Goal: Transaction & Acquisition: Purchase product/service

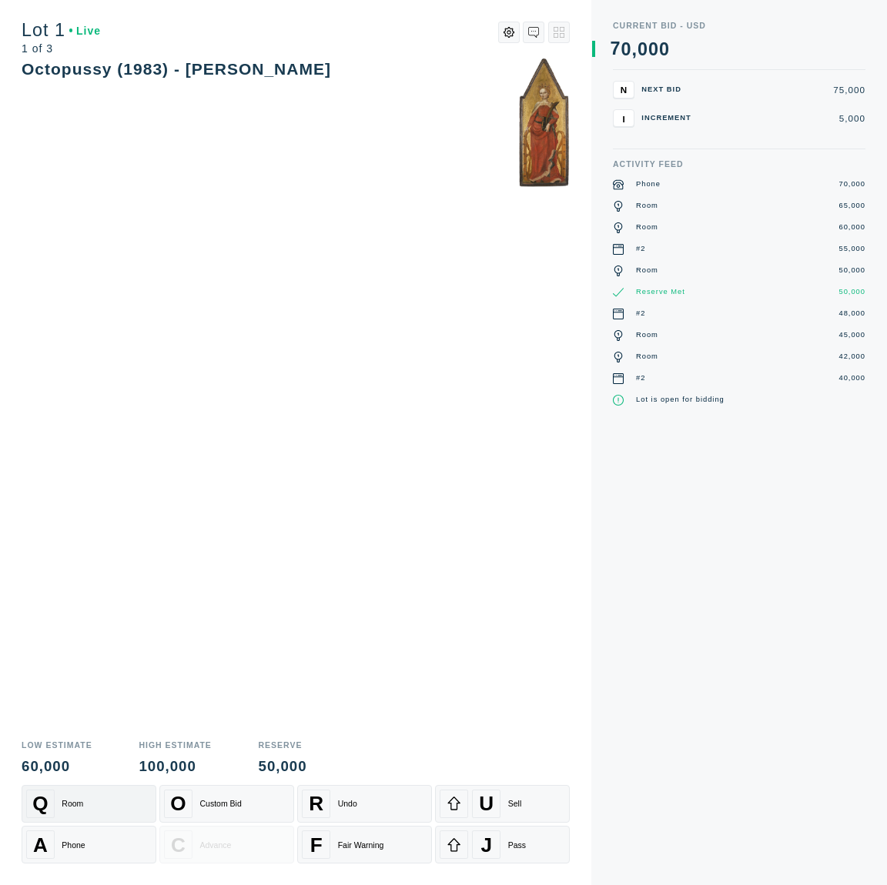
click at [96, 805] on div "Q Room" at bounding box center [88, 804] width 125 height 28
click at [114, 808] on div "Q Room" at bounding box center [88, 804] width 125 height 28
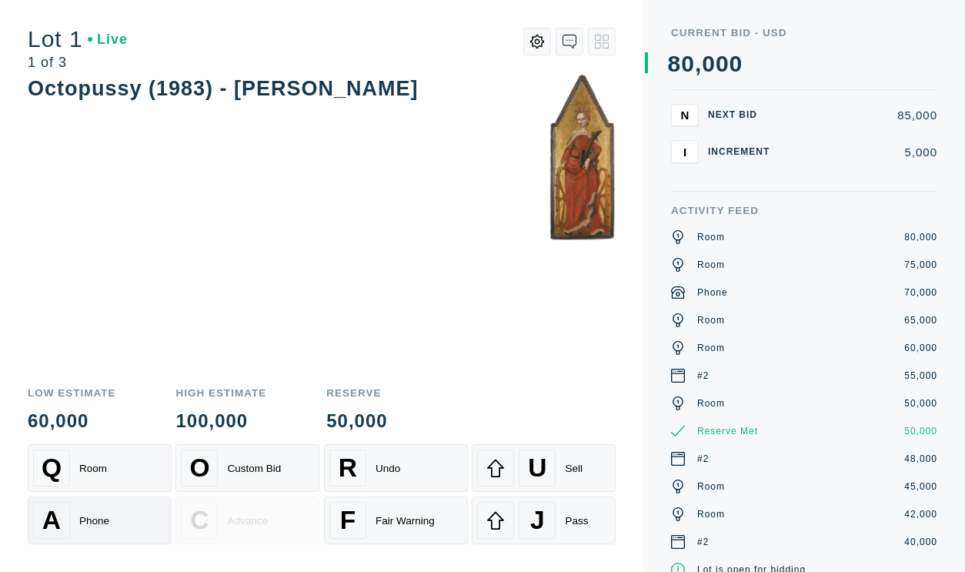
click at [126, 525] on div "A Phone" at bounding box center [99, 520] width 133 height 37
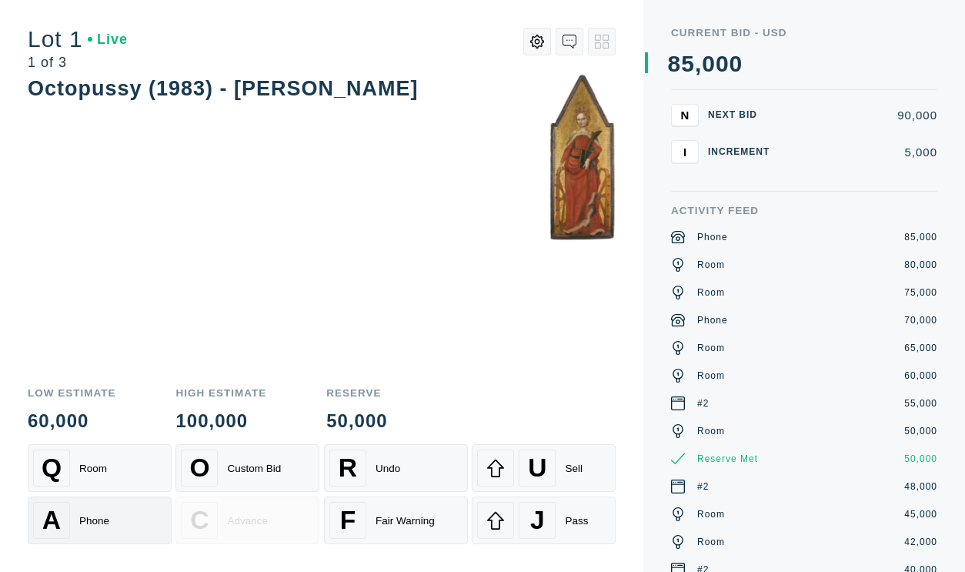
click at [115, 524] on div "A Phone" at bounding box center [99, 520] width 133 height 37
click at [125, 458] on div "Q Room" at bounding box center [99, 468] width 133 height 37
click at [144, 473] on div "Q Room" at bounding box center [99, 468] width 133 height 37
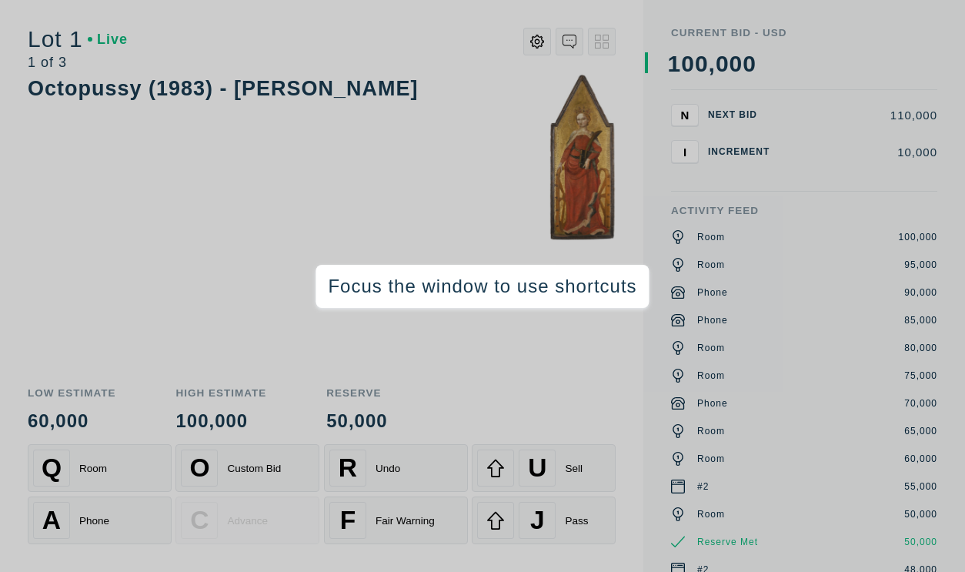
click at [487, 362] on div "Octopussy (1983) - [PERSON_NAME]" at bounding box center [322, 224] width 588 height 300
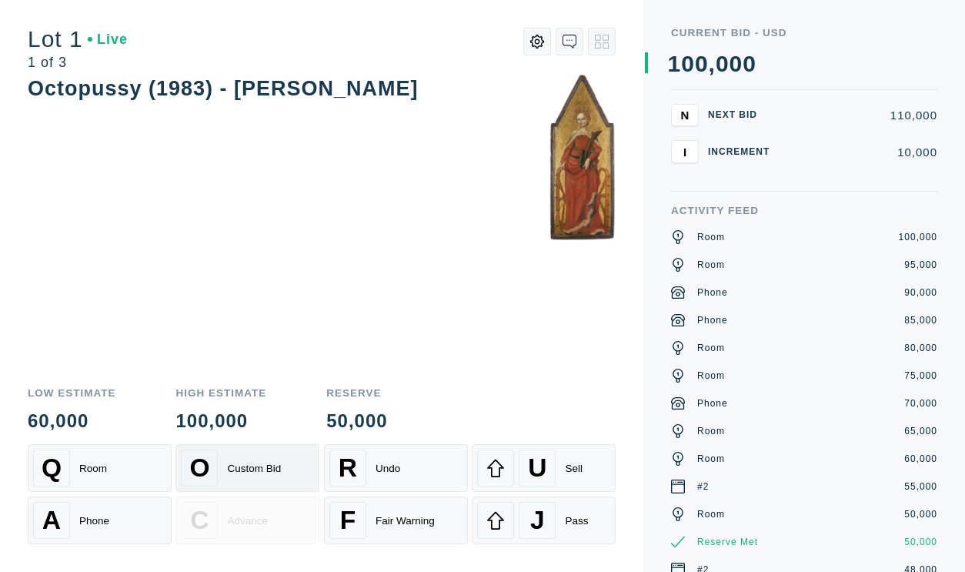
click at [240, 470] on div "Custom Bid" at bounding box center [254, 469] width 54 height 12
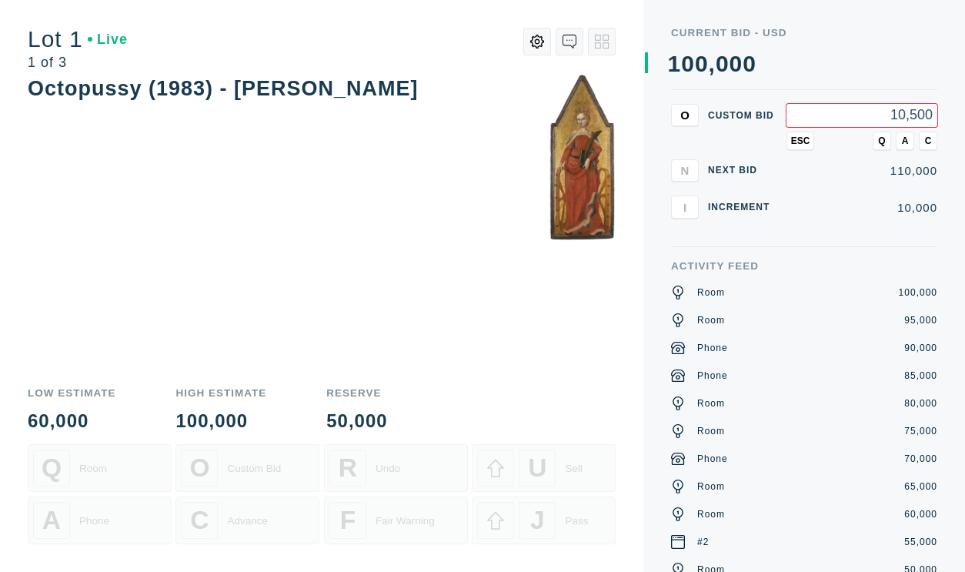
type input "105,000"
click at [886, 139] on button "Q" at bounding box center [882, 141] width 18 height 18
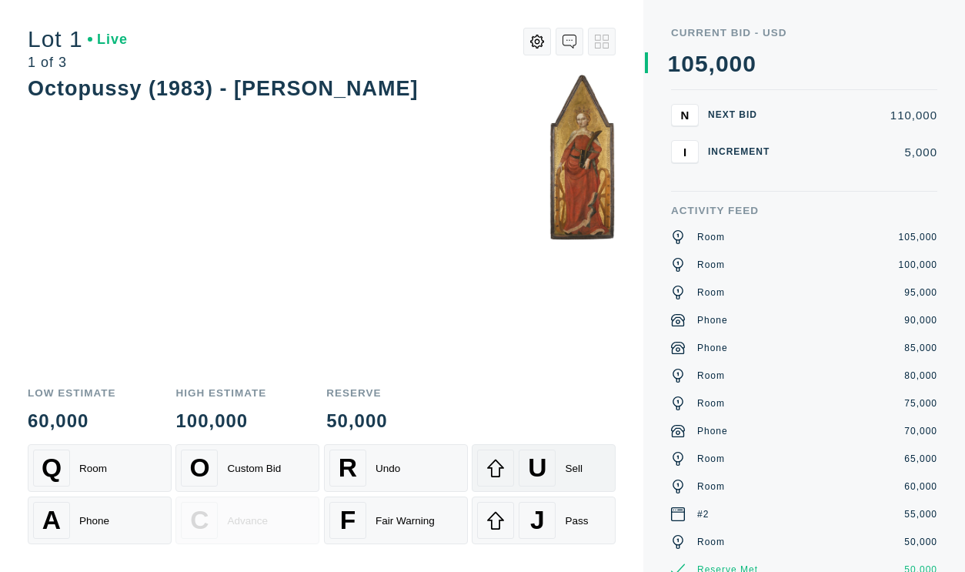
click at [504, 473] on icon at bounding box center [496, 468] width 18 height 18
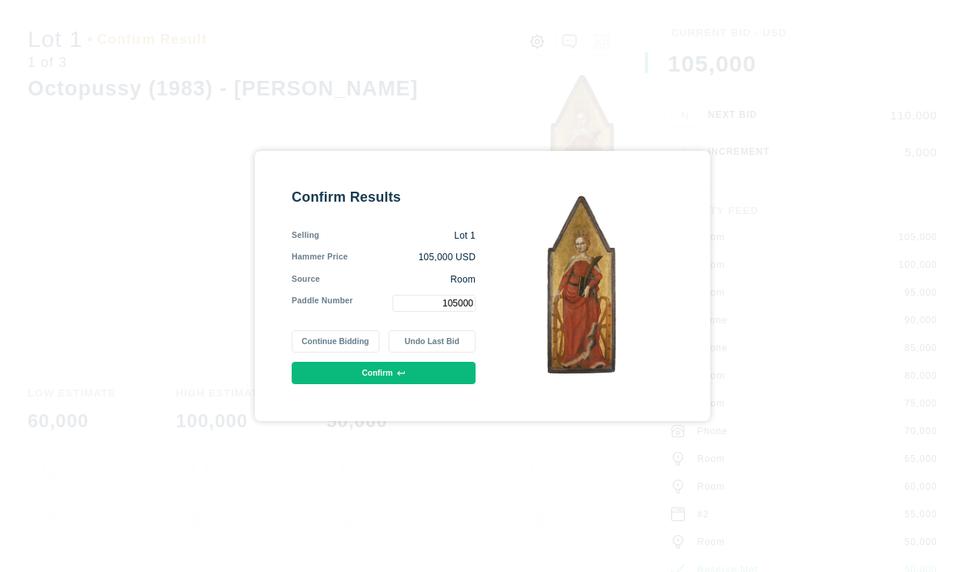
click at [387, 373] on button "Confirm" at bounding box center [384, 373] width 184 height 22
click at [407, 376] on button "Confirm" at bounding box center [384, 373] width 184 height 22
click at [463, 300] on input "105000" at bounding box center [434, 303] width 83 height 17
type input "5"
type input "1"
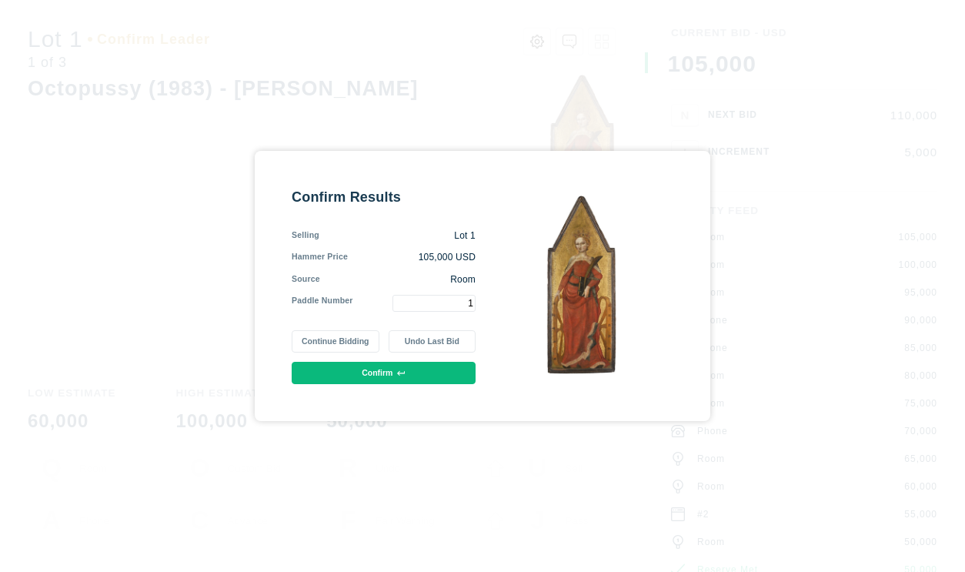
click at [450, 375] on button "Confirm" at bounding box center [384, 373] width 184 height 22
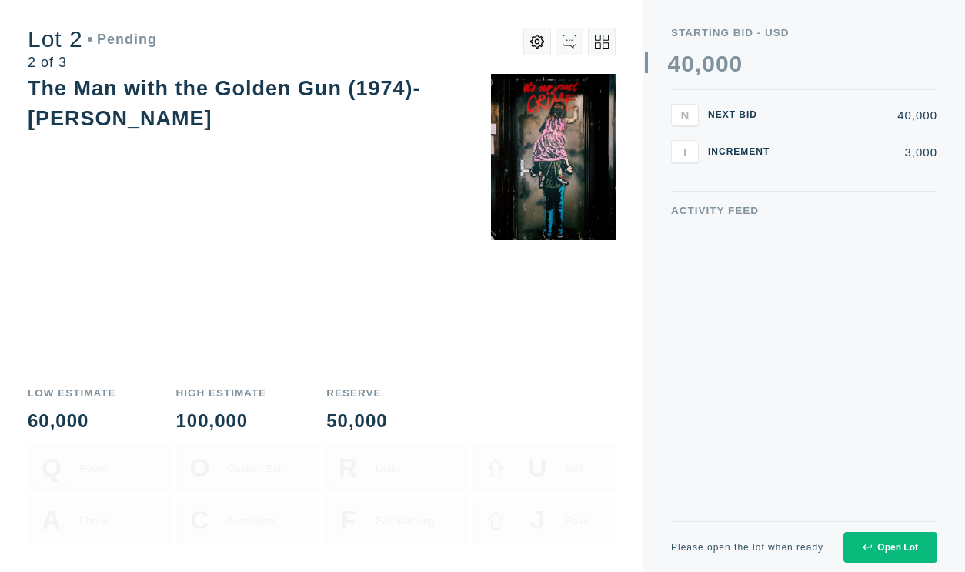
click at [219, 408] on div "High Estimate 100,000" at bounding box center [221, 409] width 91 height 43
click at [547, 45] on button at bounding box center [538, 42] width 28 height 28
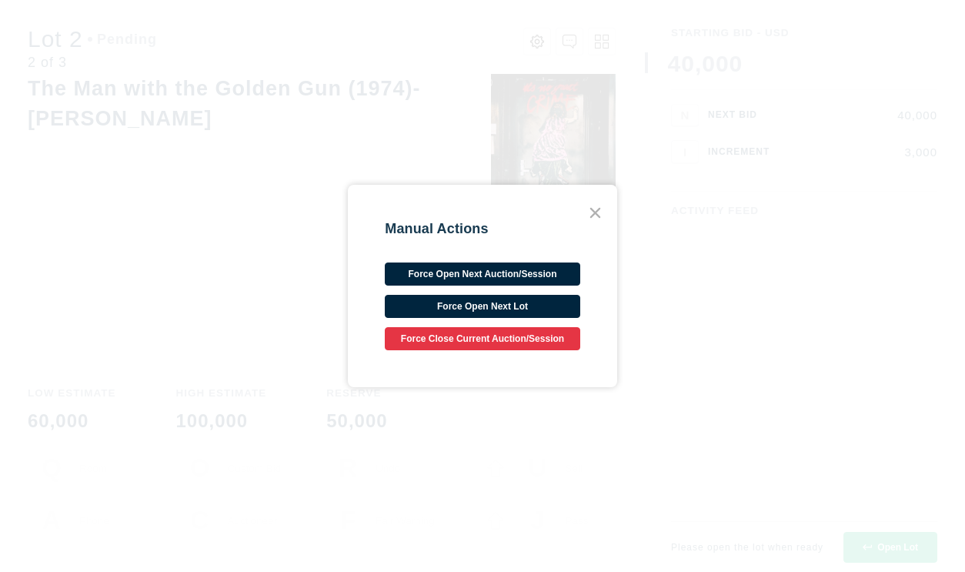
click at [591, 211] on icon at bounding box center [595, 212] width 21 height 21
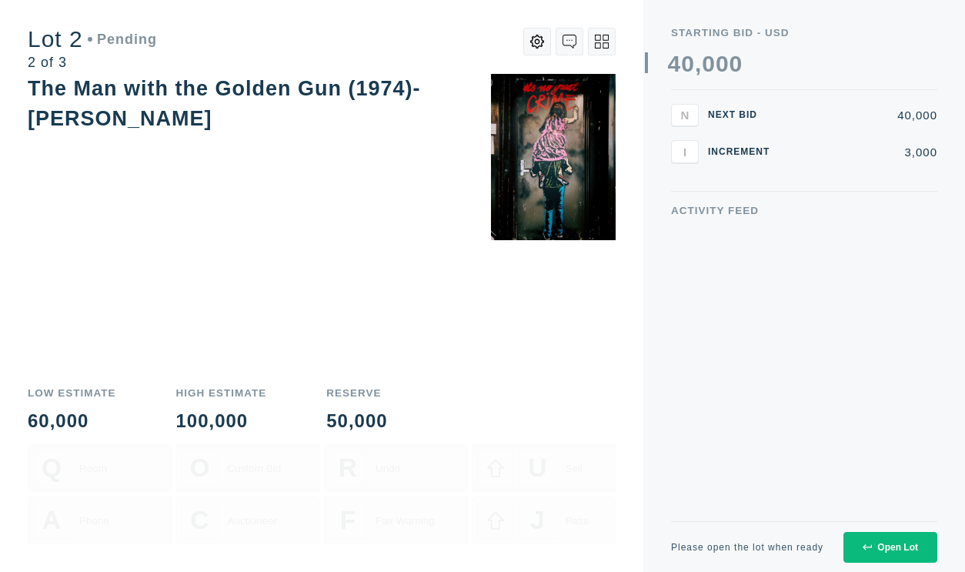
click at [886, 543] on div "Open Lot" at bounding box center [890, 547] width 55 height 11
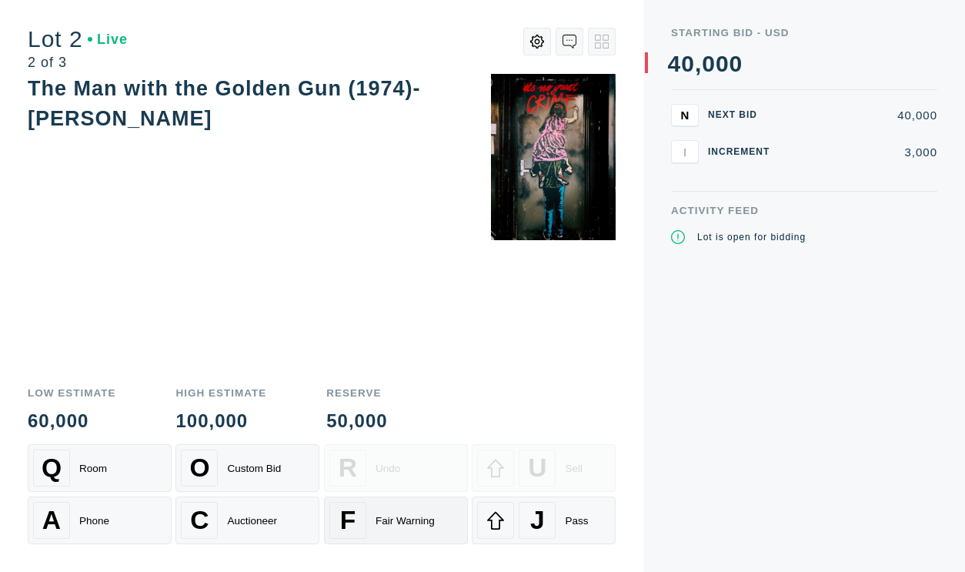
click at [395, 526] on div "Fair Warning" at bounding box center [405, 521] width 59 height 12
click at [126, 472] on div "Q Room" at bounding box center [99, 468] width 133 height 37
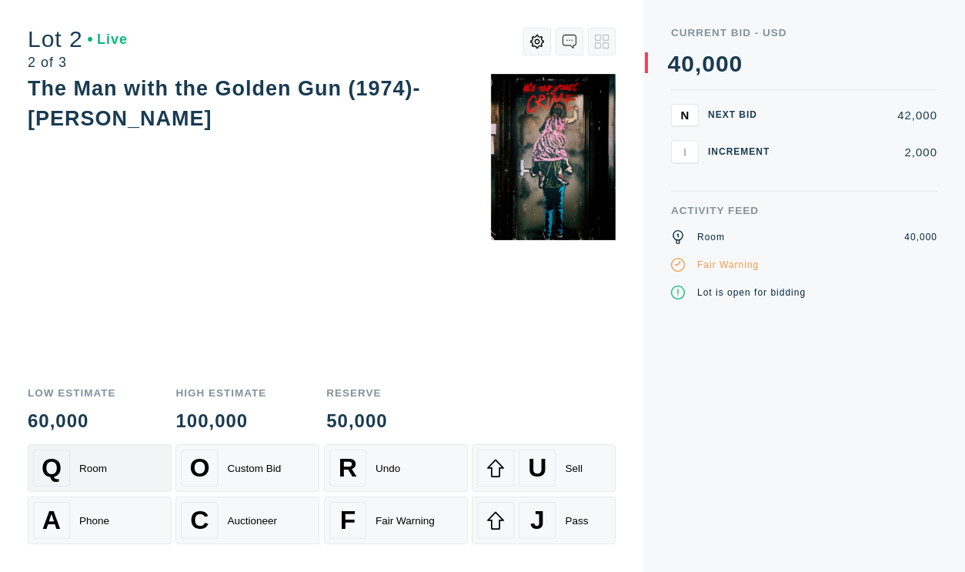
click at [138, 474] on div "Q Room" at bounding box center [99, 468] width 133 height 37
click at [111, 506] on div "A Phone" at bounding box center [99, 520] width 133 height 37
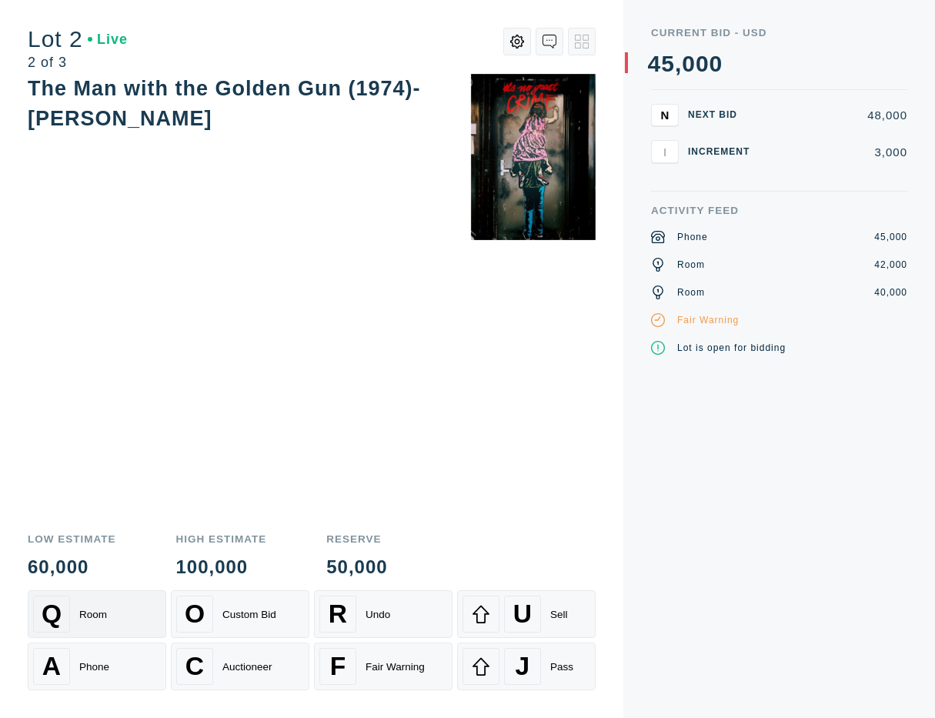
click at [104, 612] on div "Room" at bounding box center [93, 615] width 28 height 12
click at [94, 664] on div "Phone" at bounding box center [94, 667] width 30 height 12
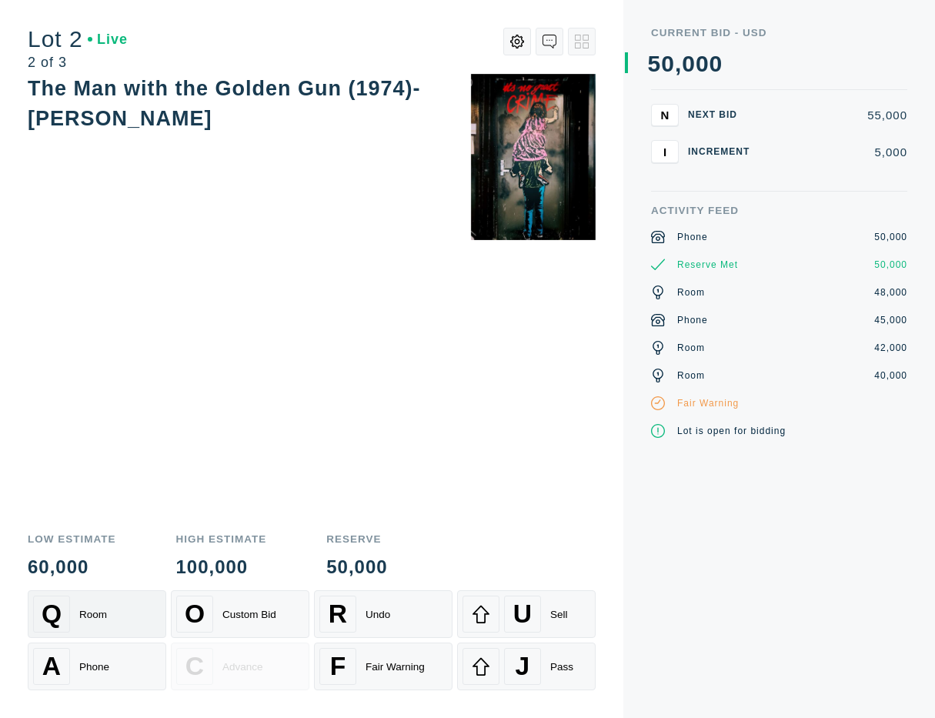
click at [85, 611] on div "Room" at bounding box center [93, 615] width 28 height 12
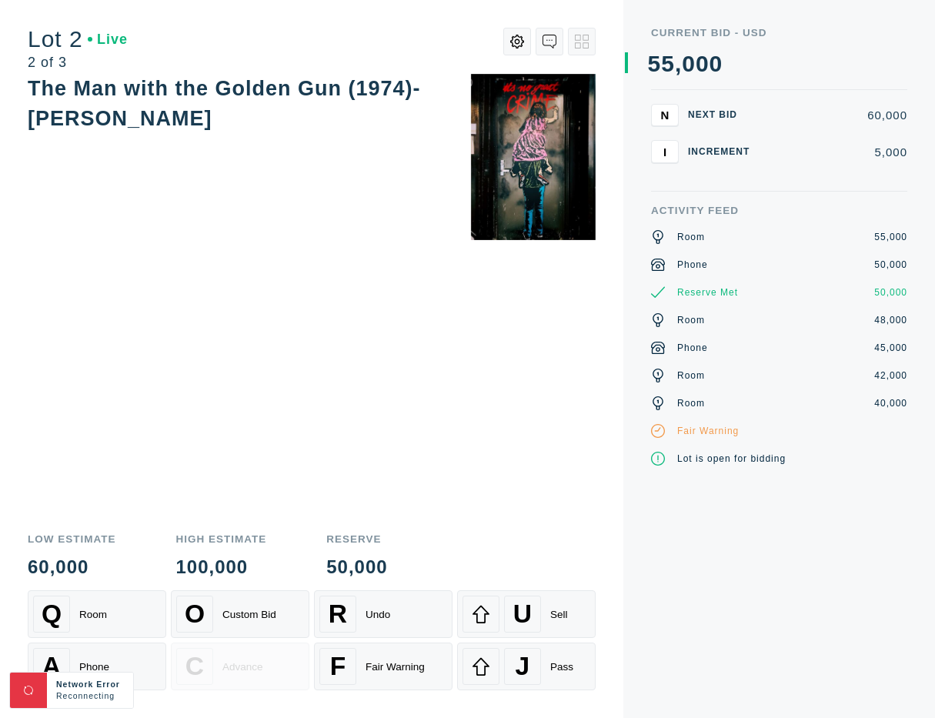
click at [457, 401] on div "The Man with the Golden Gun (1974)- [PERSON_NAME]" at bounding box center [312, 297] width 568 height 447
click at [111, 614] on div "Q Room" at bounding box center [97, 614] width 128 height 37
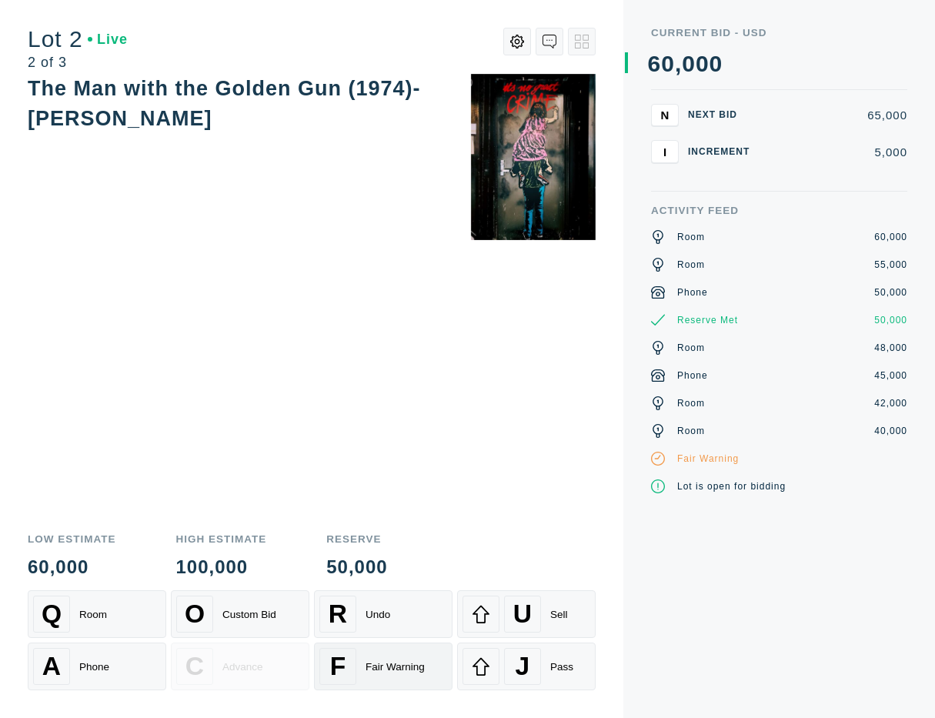
click at [403, 676] on div "F Fair Warning" at bounding box center [384, 666] width 128 height 37
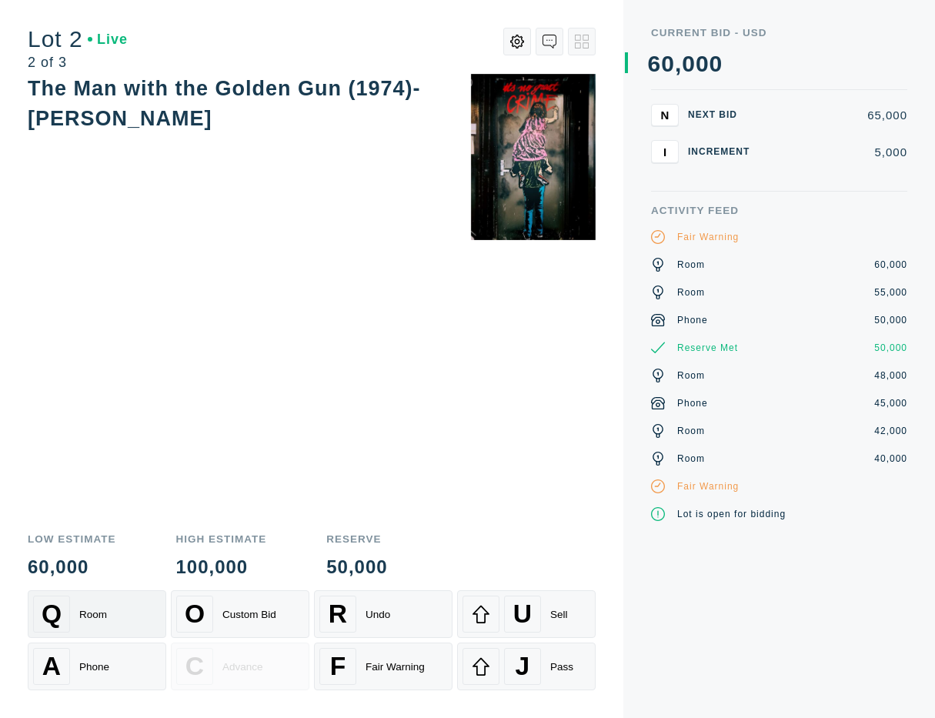
click at [111, 598] on div "Q Room" at bounding box center [97, 614] width 128 height 37
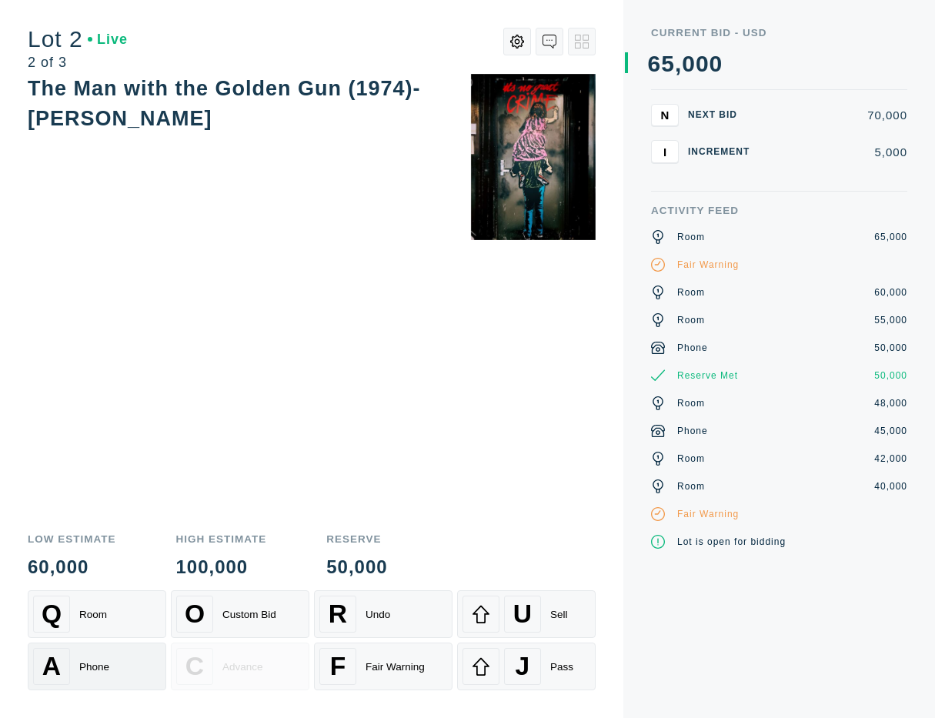
click at [125, 673] on div "A Phone" at bounding box center [97, 666] width 128 height 37
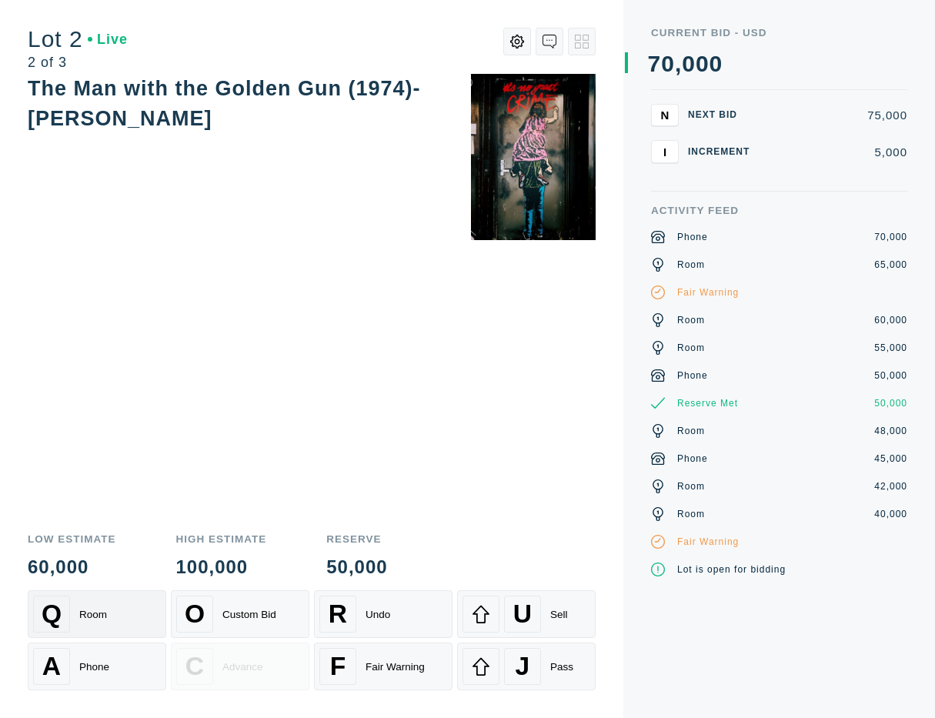
click at [106, 622] on div "Q Room" at bounding box center [97, 614] width 128 height 37
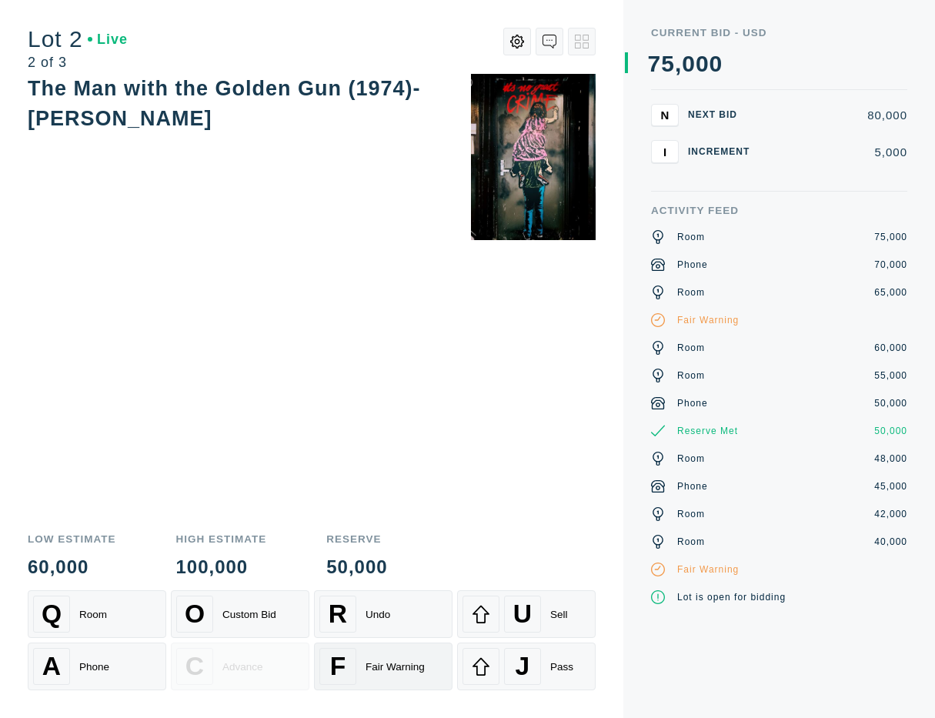
click at [369, 677] on div "F Fair Warning" at bounding box center [384, 666] width 128 height 37
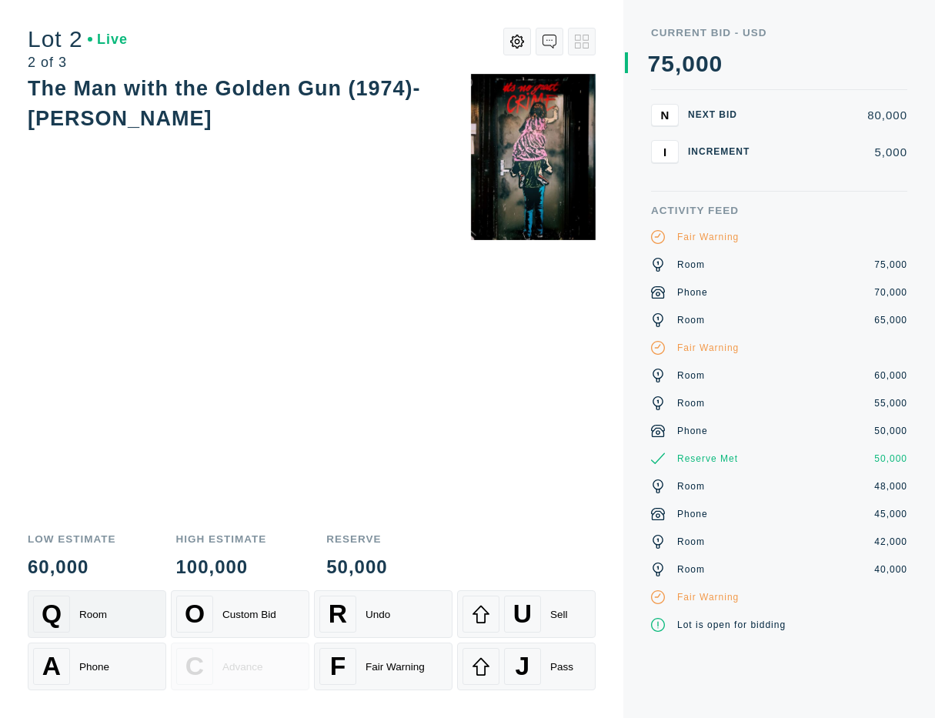
click at [126, 617] on div "Q Room" at bounding box center [97, 614] width 128 height 37
